Goal: Find specific page/section: Find specific page/section

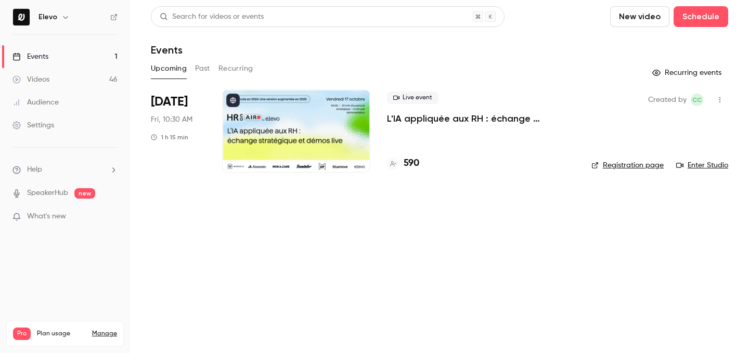
click at [417, 166] on h4 "590" at bounding box center [412, 164] width 16 height 14
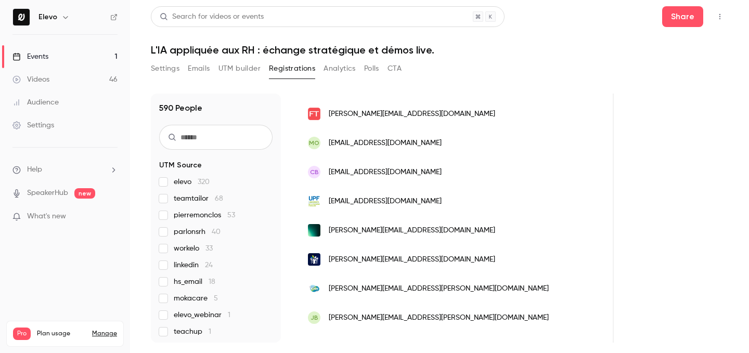
scroll to position [123, 0]
click at [96, 55] on link "Events 1" at bounding box center [65, 56] width 130 height 23
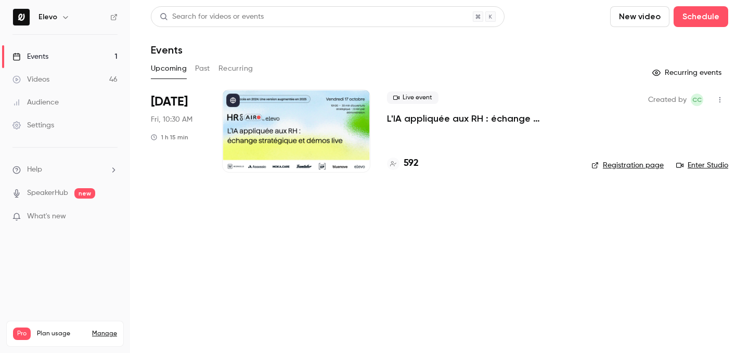
click at [412, 162] on h4 "592" at bounding box center [411, 164] width 15 height 14
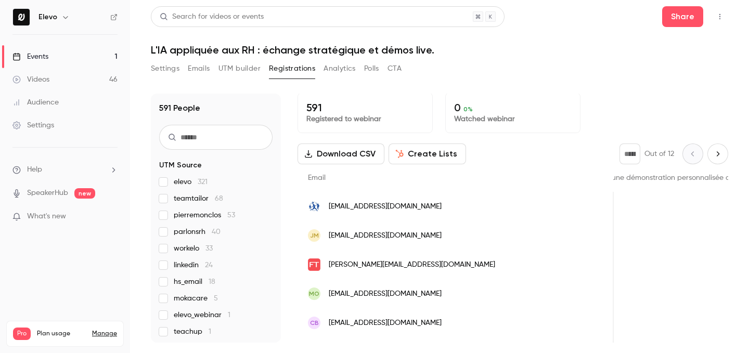
scroll to position [406, 0]
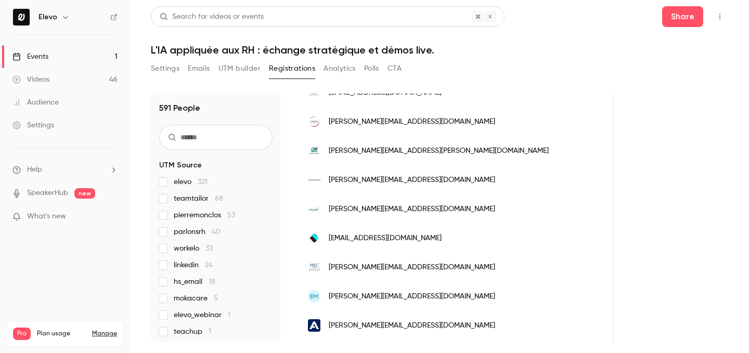
click at [88, 53] on link "Events 1" at bounding box center [65, 56] width 130 height 23
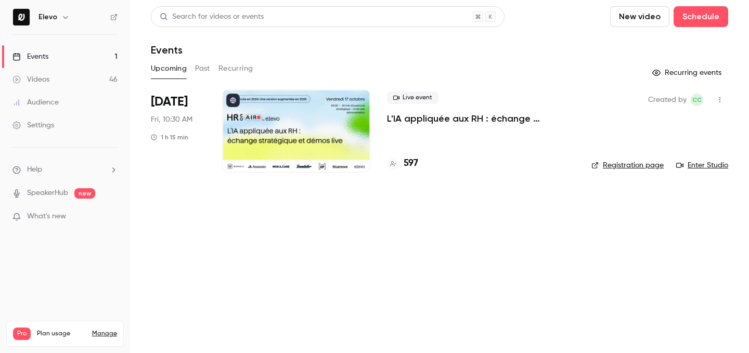
click at [411, 164] on h4 "597" at bounding box center [411, 164] width 15 height 14
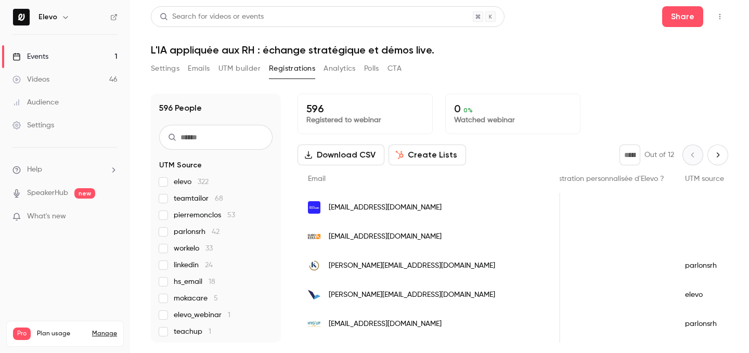
scroll to position [0, 1243]
click at [100, 53] on link "Events 1" at bounding box center [65, 56] width 130 height 23
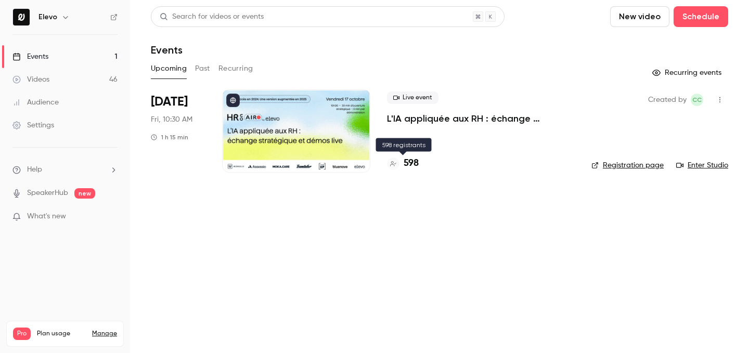
click at [415, 163] on h4 "598" at bounding box center [411, 164] width 15 height 14
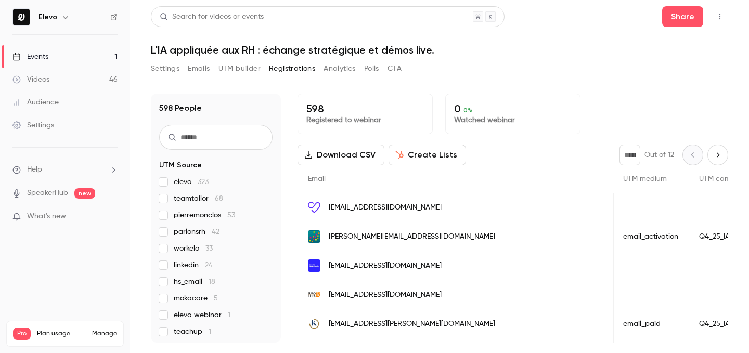
scroll to position [0, 1463]
click at [101, 53] on link "Events 1" at bounding box center [65, 56] width 130 height 23
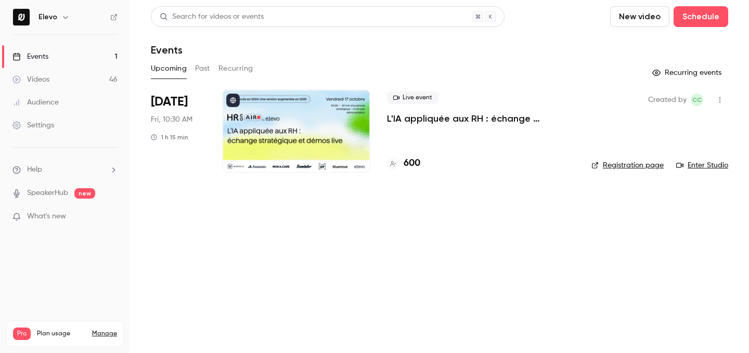
click at [413, 165] on h4 "600" at bounding box center [412, 164] width 17 height 14
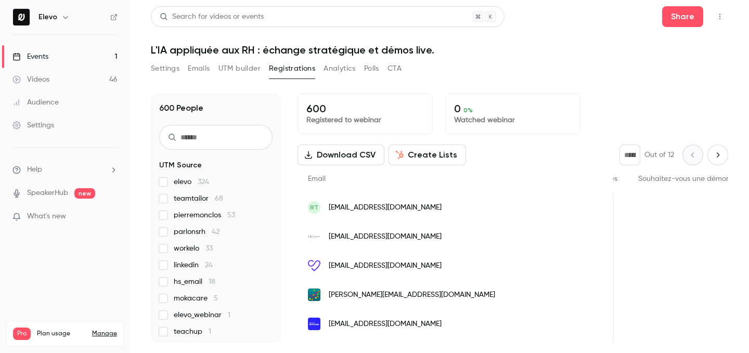
scroll to position [0, 1259]
click at [111, 57] on link "Events 1" at bounding box center [65, 56] width 130 height 23
